Goal: Information Seeking & Learning: Learn about a topic

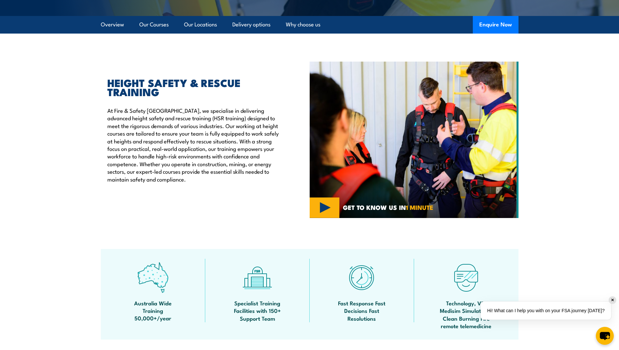
scroll to position [163, 0]
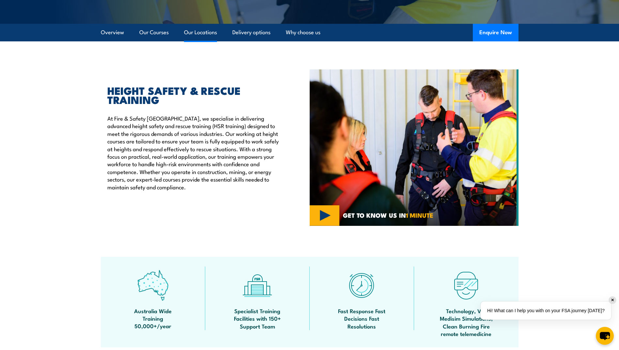
click at [198, 33] on link "Our Locations" at bounding box center [200, 32] width 33 height 17
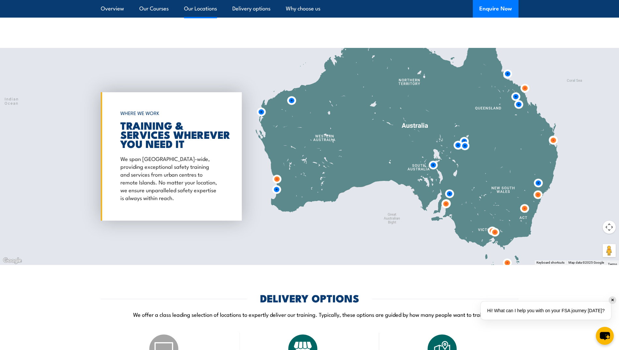
scroll to position [1053, 0]
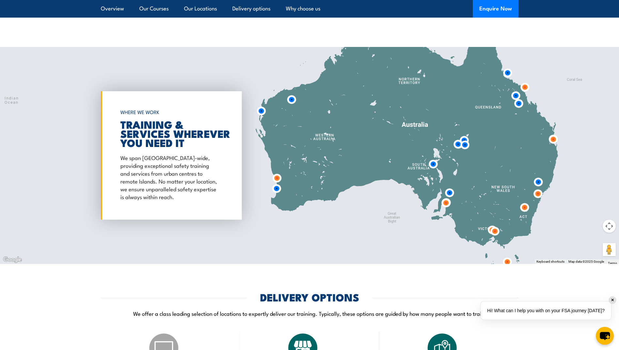
click at [537, 186] on img at bounding box center [537, 193] width 17 height 17
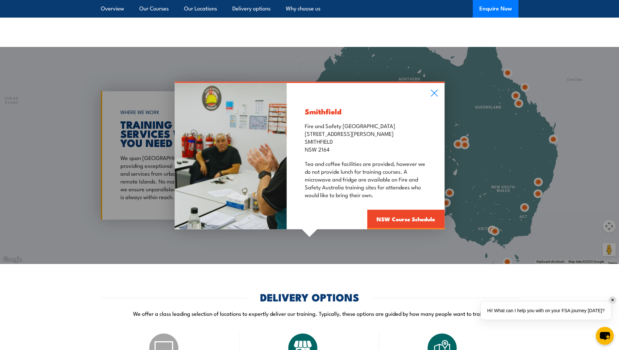
click at [537, 174] on div "Smithfield Fire and Safety Australia [STREET_ADDRESS][PERSON_NAME] Tea and coff…" at bounding box center [309, 155] width 619 height 217
click at [537, 175] on div "Smithfield Fire and Safety Australia [STREET_ADDRESS][PERSON_NAME] Tea and coff…" at bounding box center [309, 155] width 619 height 217
click at [435, 90] on icon at bounding box center [434, 93] width 8 height 7
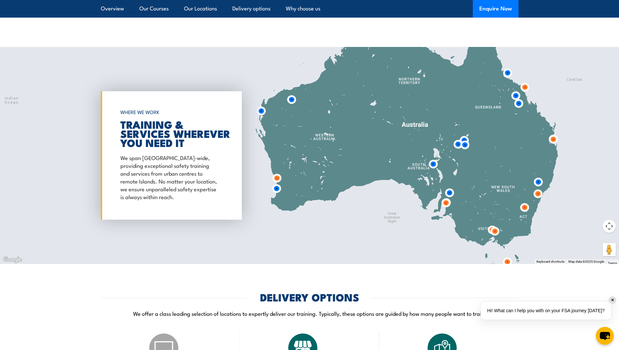
click at [537, 174] on img at bounding box center [538, 182] width 17 height 17
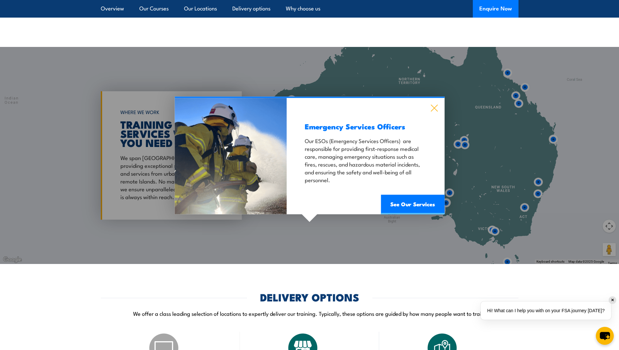
click at [435, 105] on icon at bounding box center [434, 108] width 8 height 7
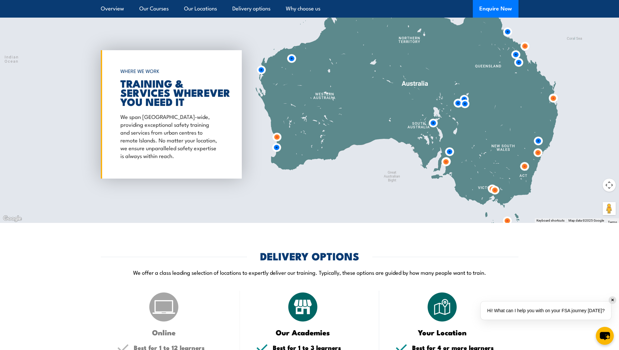
scroll to position [1094, 0]
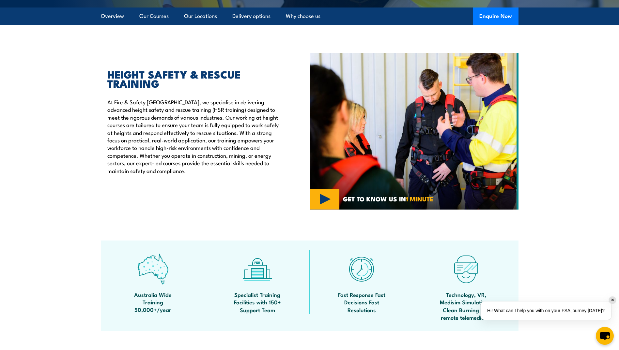
scroll to position [163, 0]
